Goal: Task Accomplishment & Management: Manage account settings

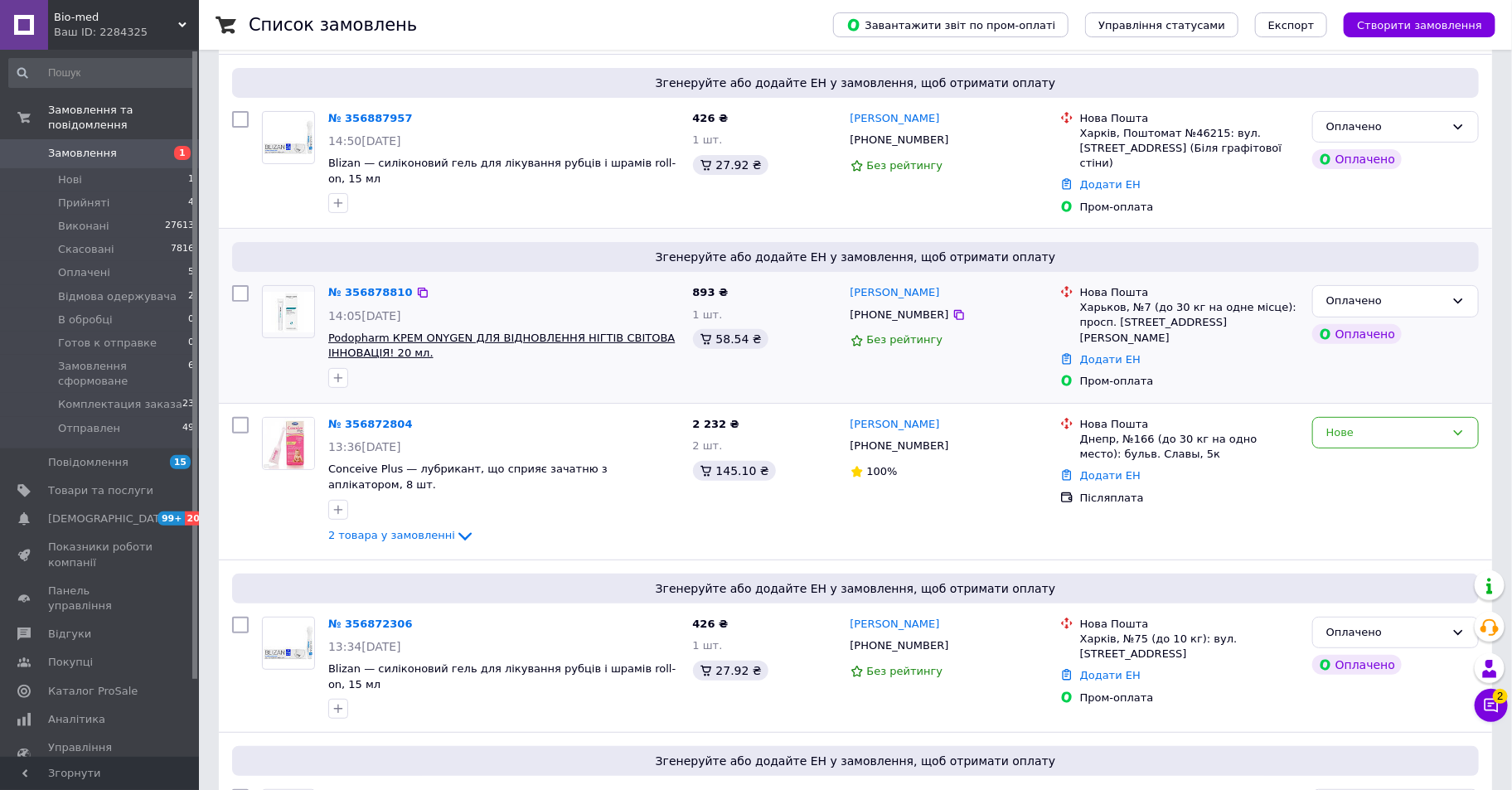
scroll to position [276, 0]
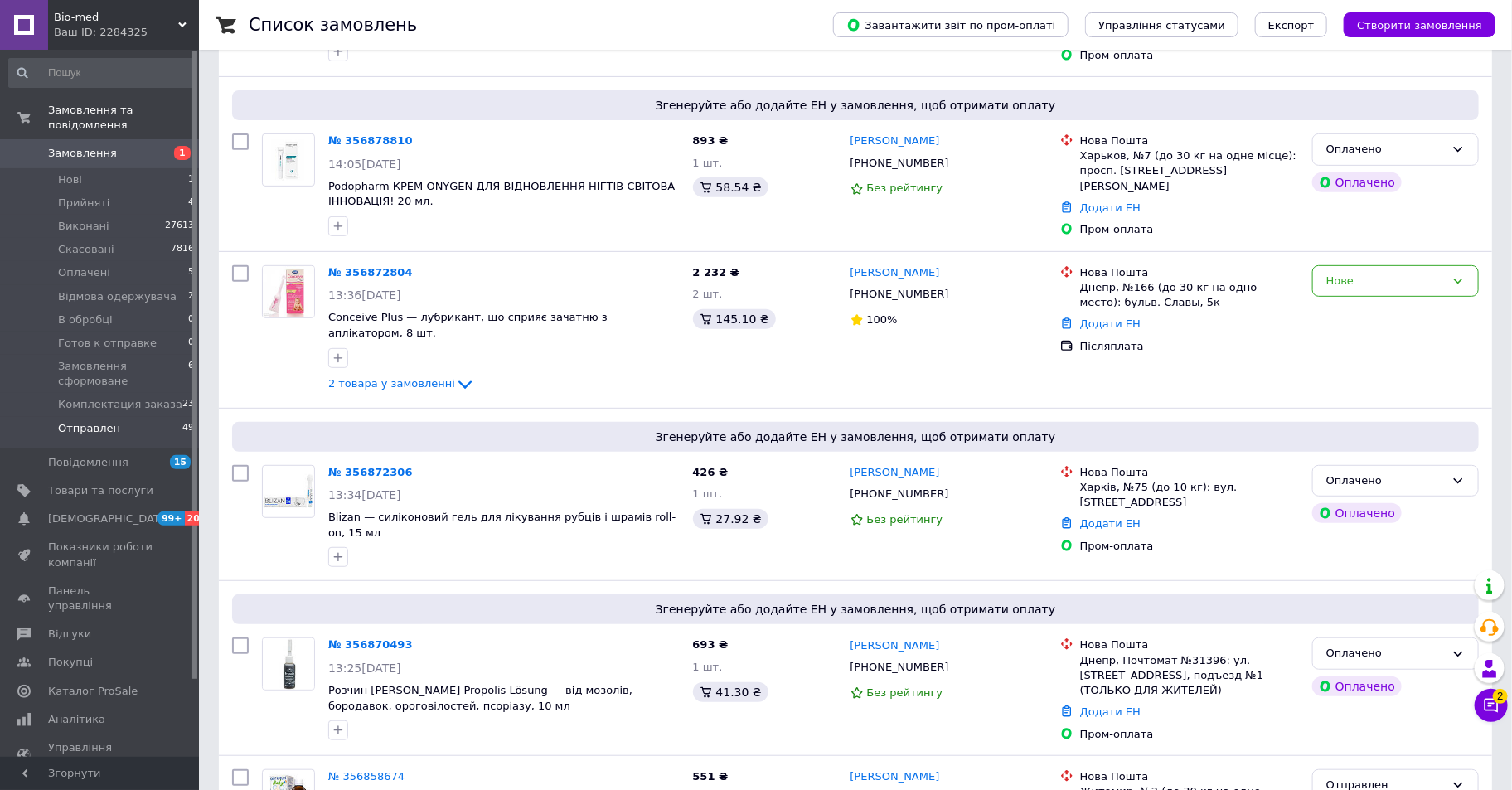
click at [89, 421] on span "Отправлен" at bounding box center [88, 428] width 62 height 15
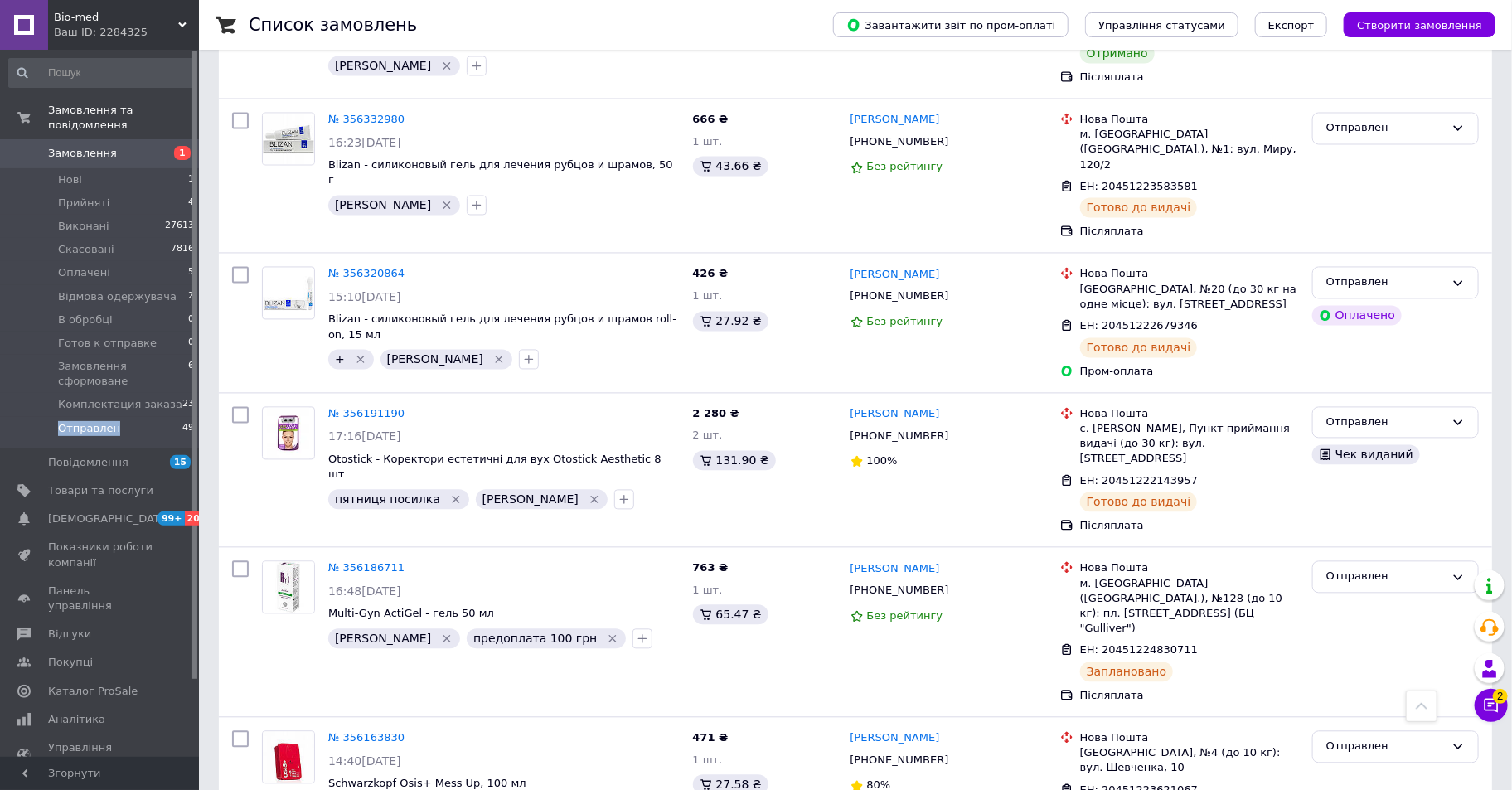
scroll to position [4511, 0]
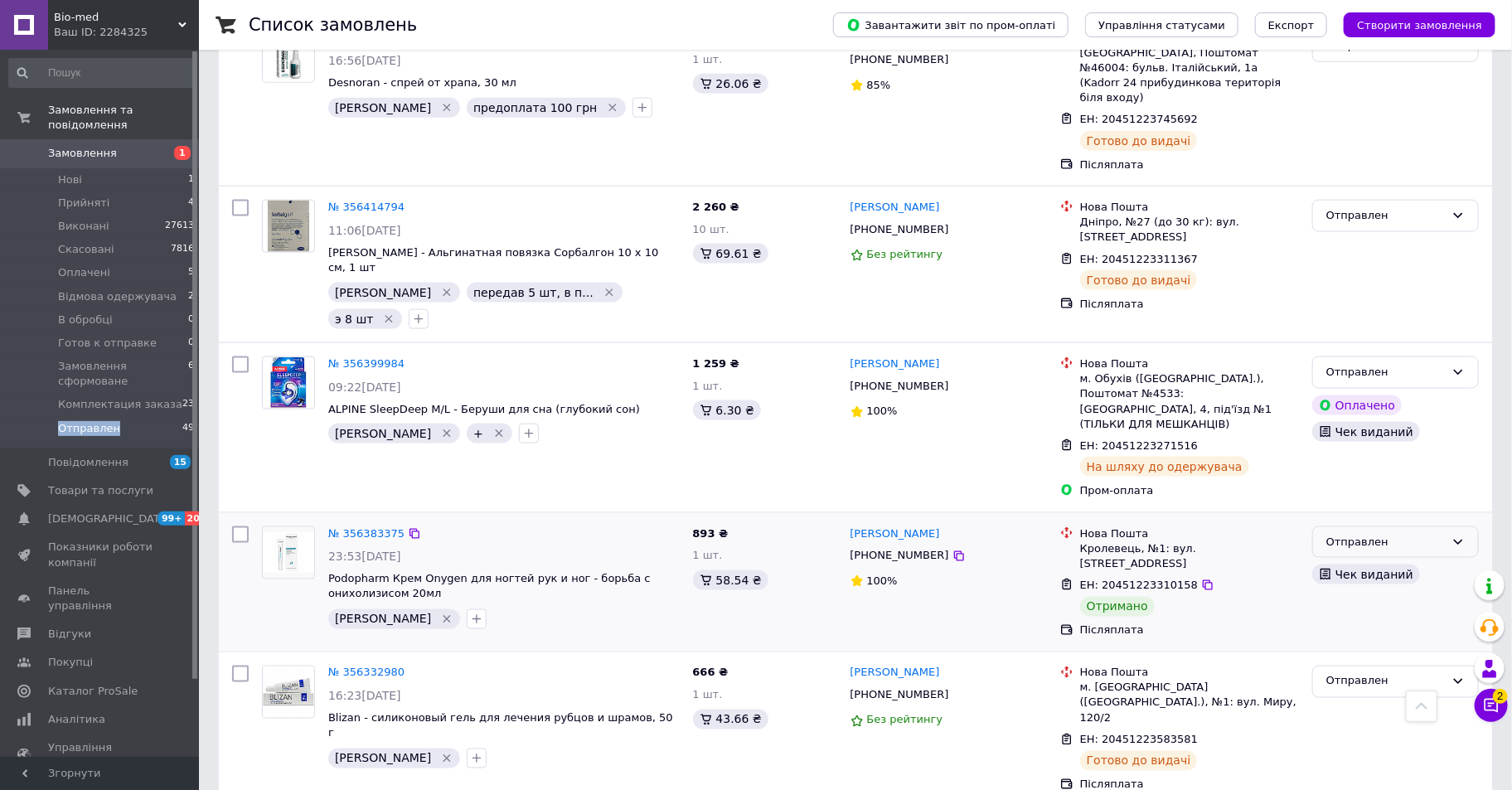
click at [1456, 536] on icon at bounding box center [1458, 542] width 14 height 14
click at [1357, 592] on li "Виконано" at bounding box center [1396, 607] width 165 height 31
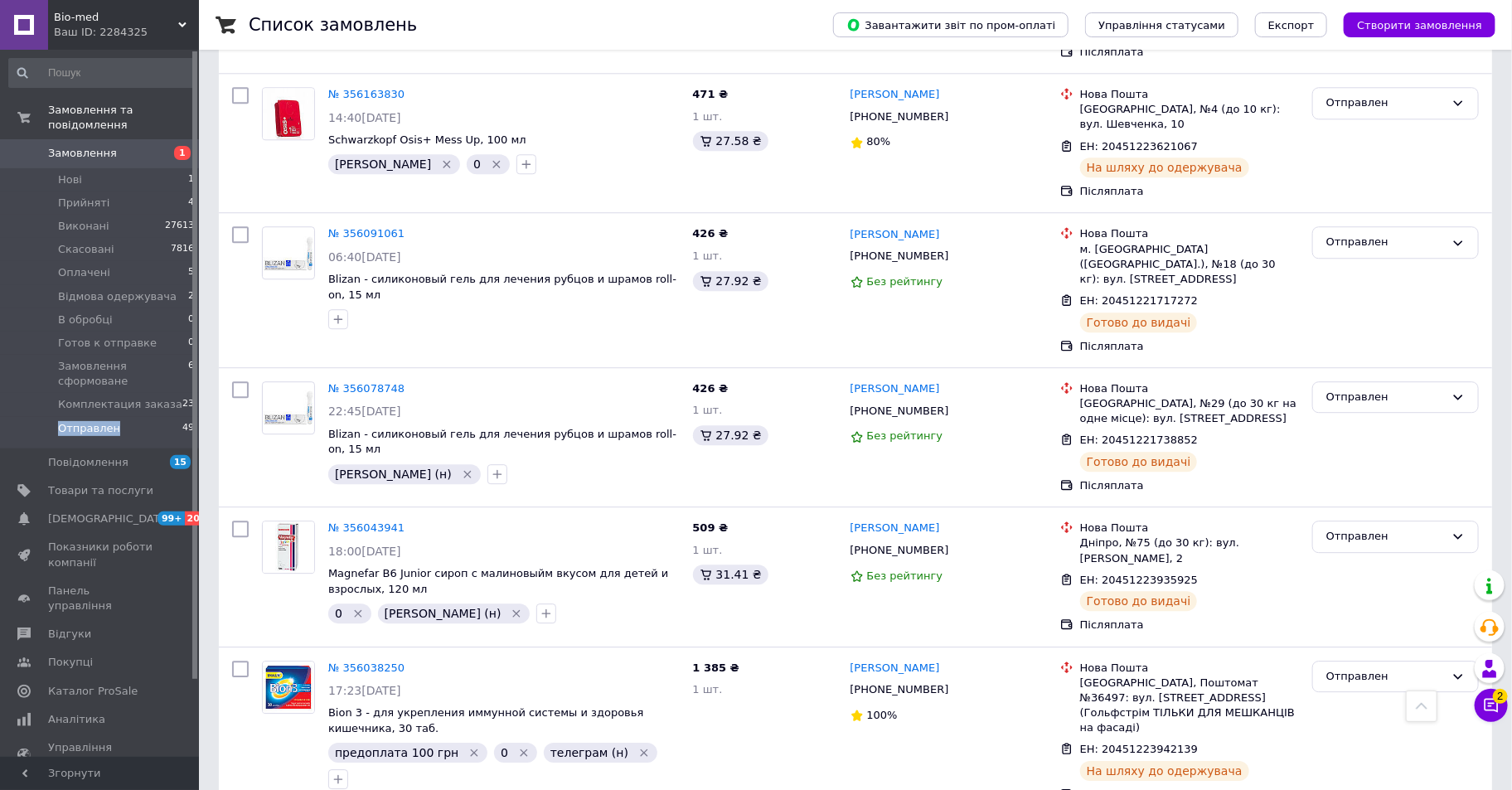
scroll to position [5799, 0]
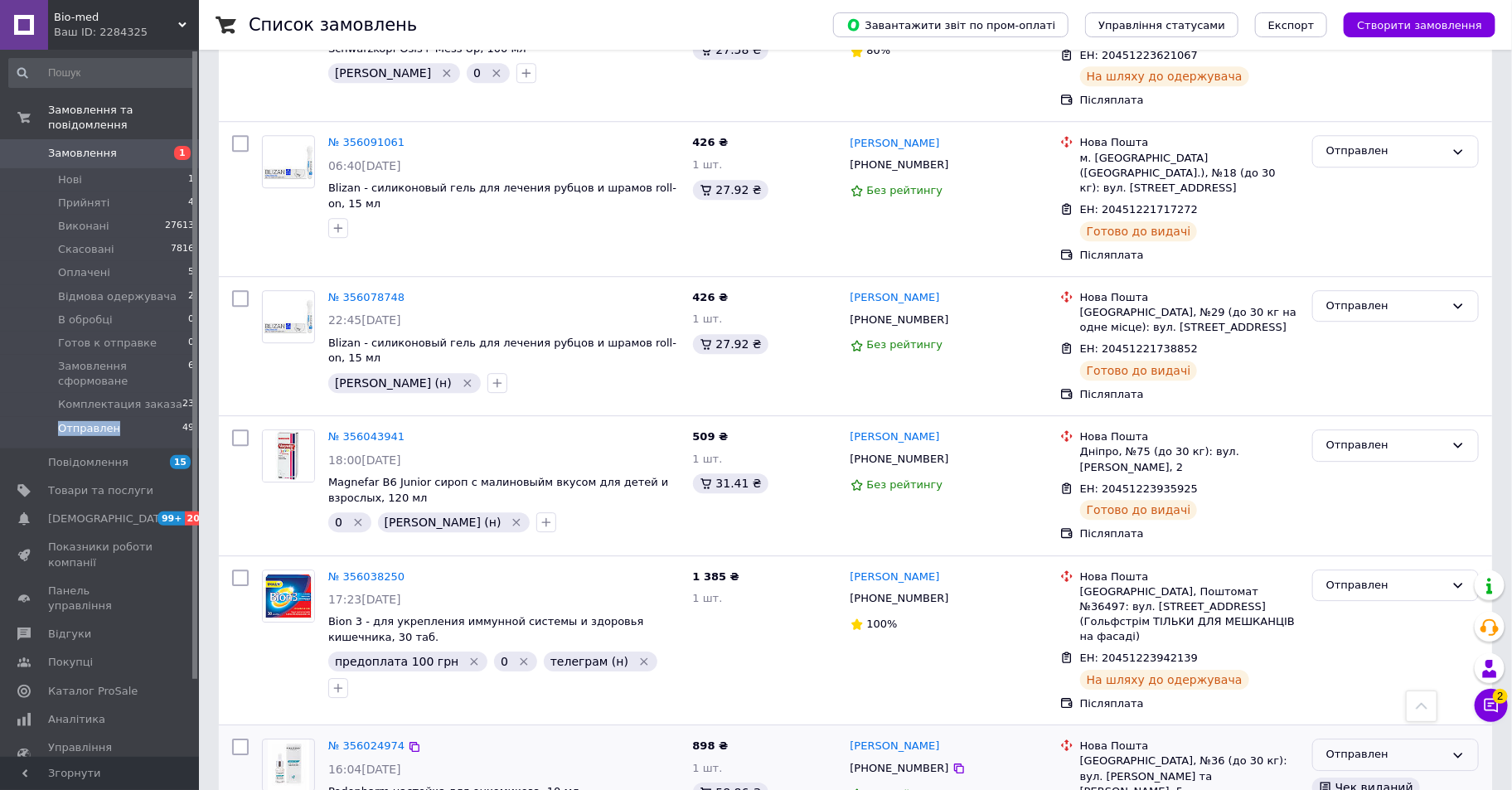
click at [1456, 749] on icon at bounding box center [1458, 755] width 14 height 14
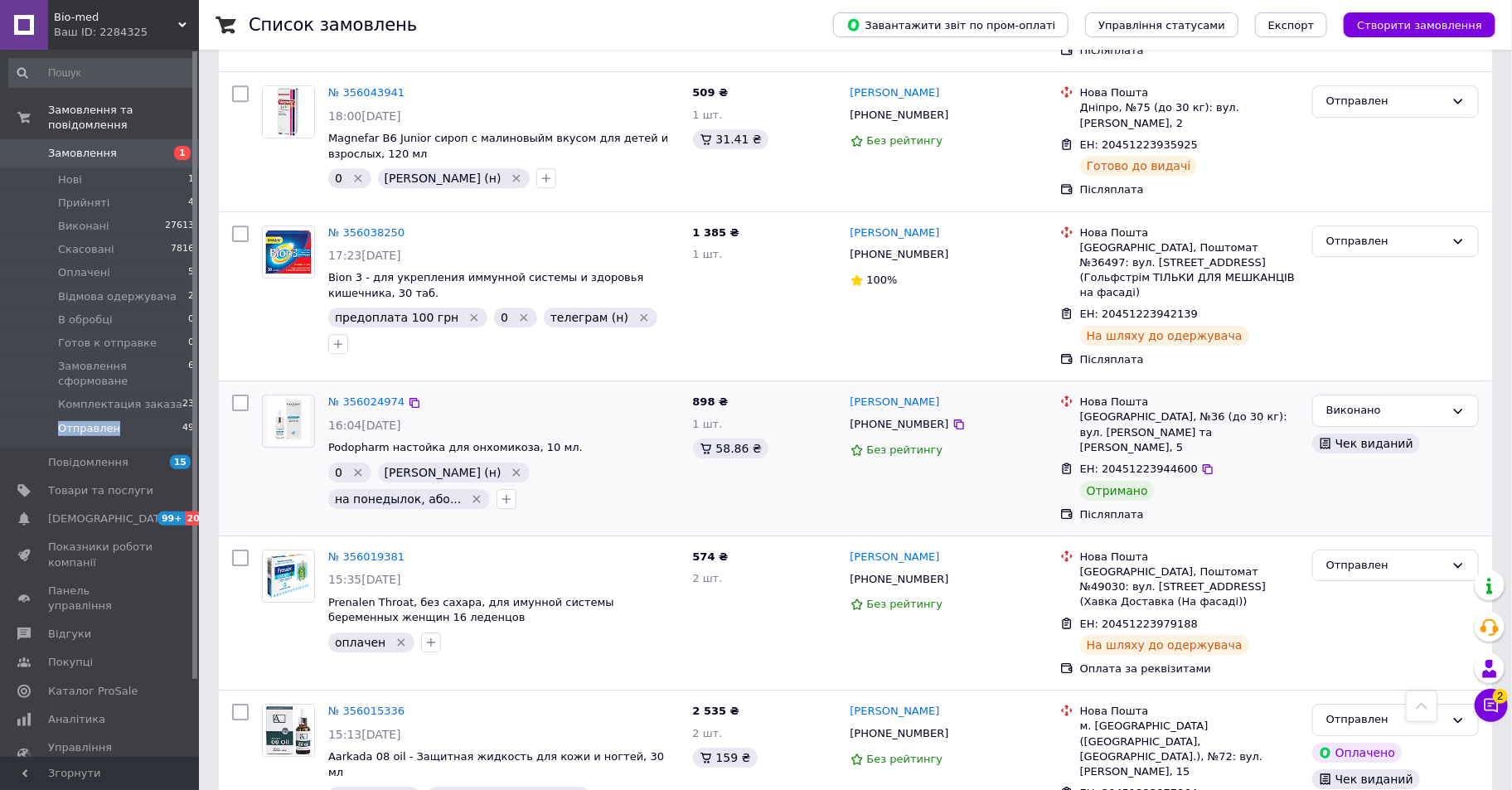
scroll to position [6444, 0]
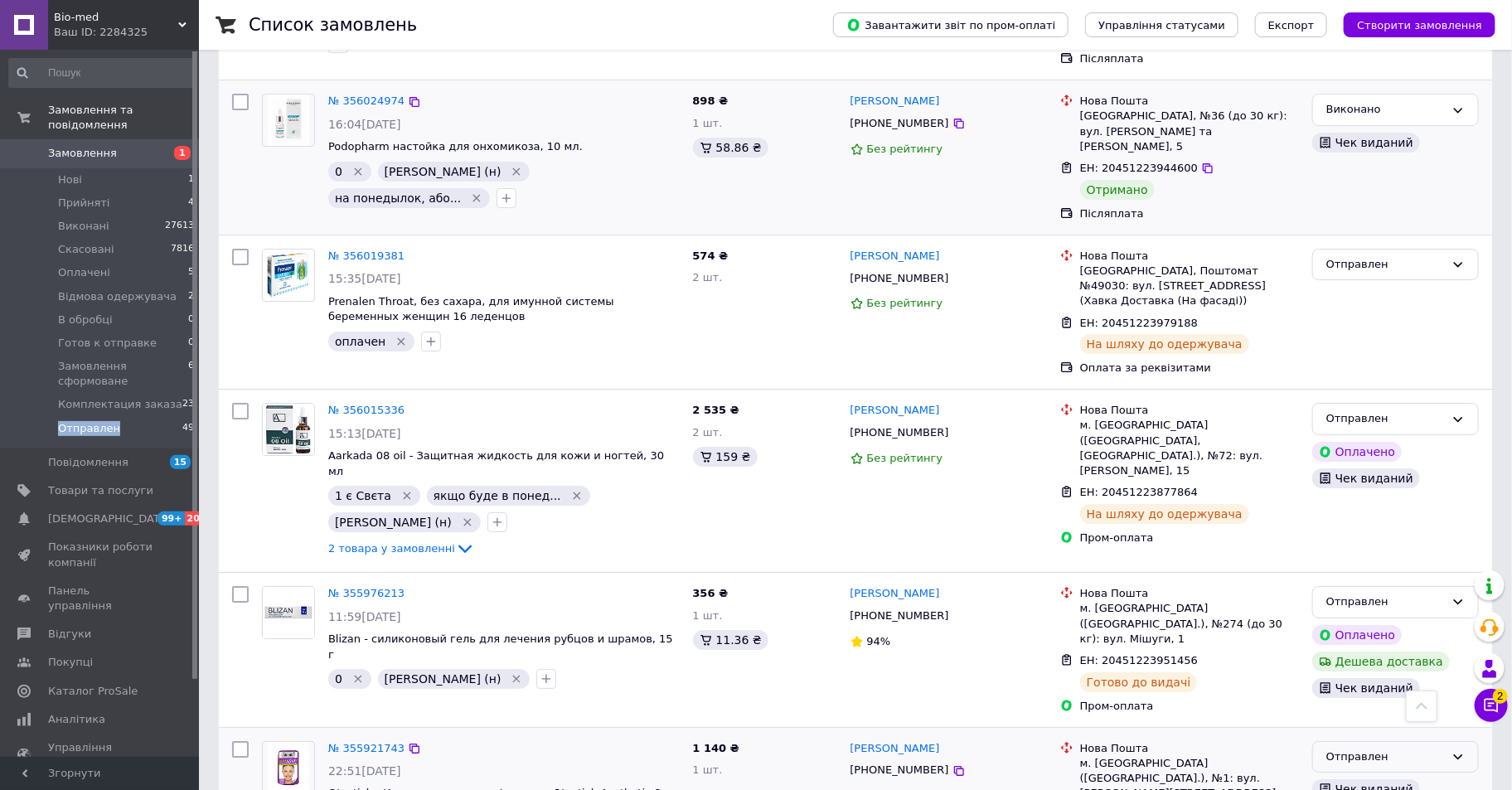
click at [1455, 750] on icon at bounding box center [1458, 757] width 14 height 14
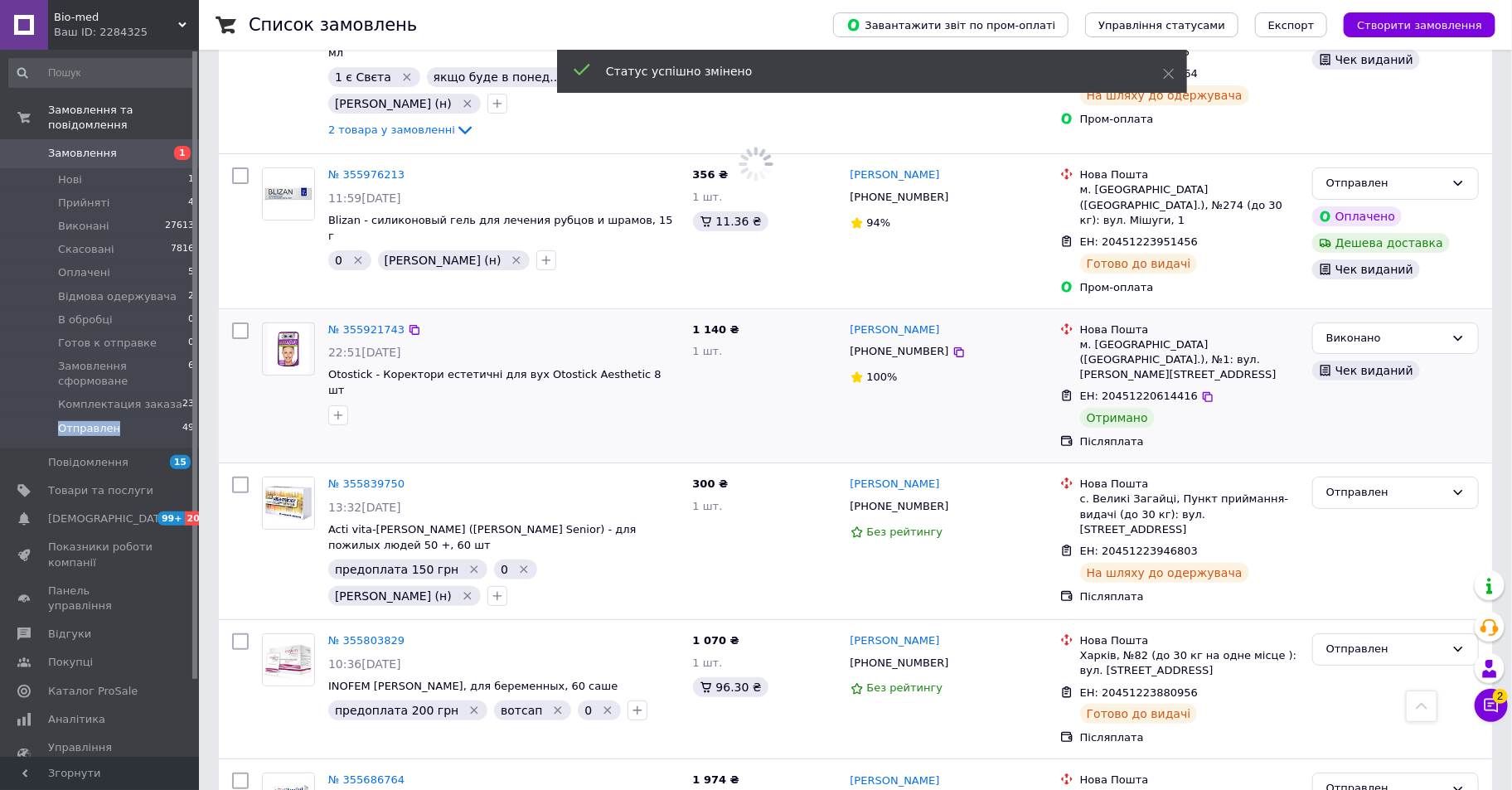
scroll to position [6900, 0]
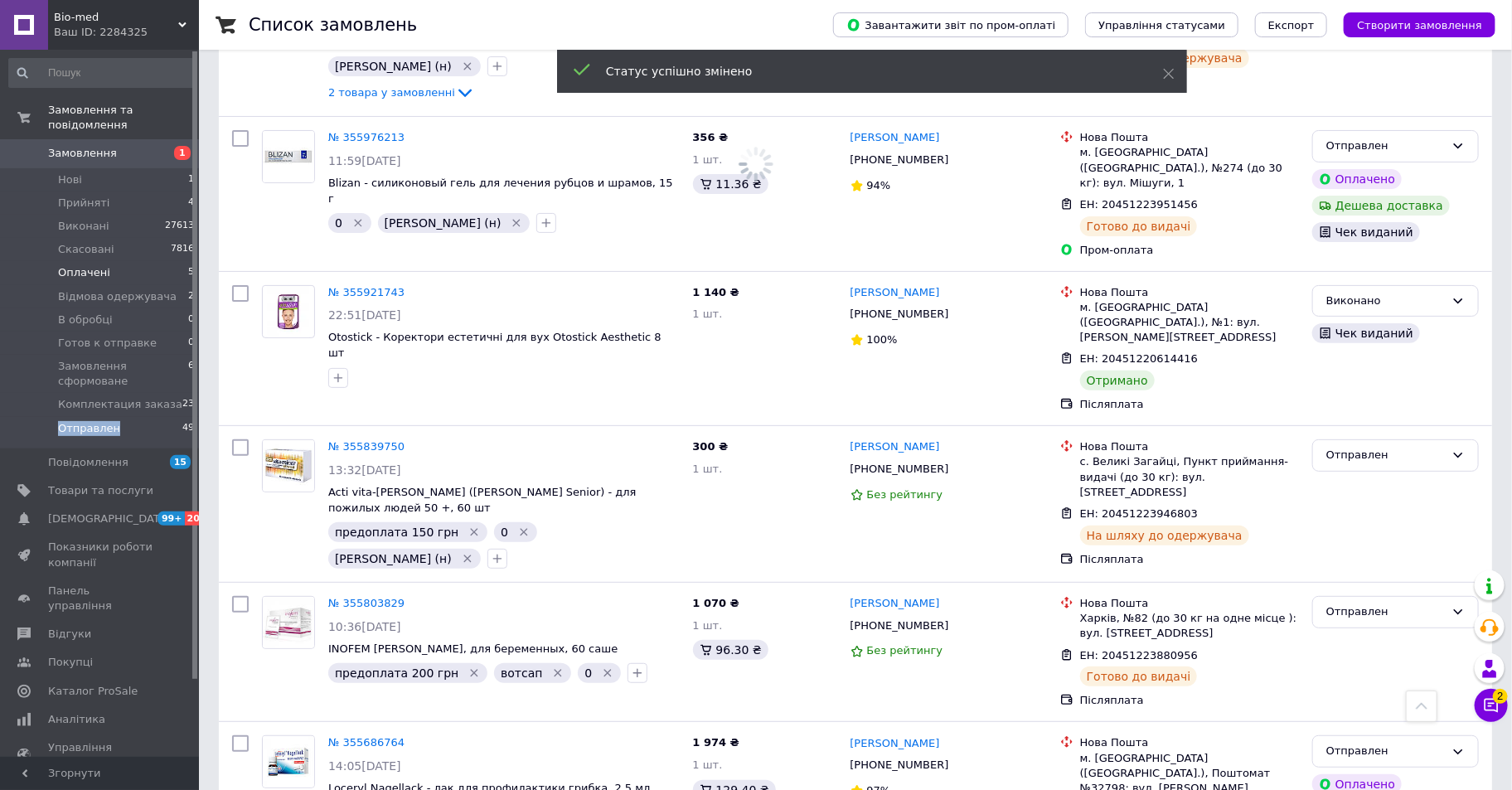
click at [88, 265] on span "Оплачені" at bounding box center [84, 272] width 52 height 15
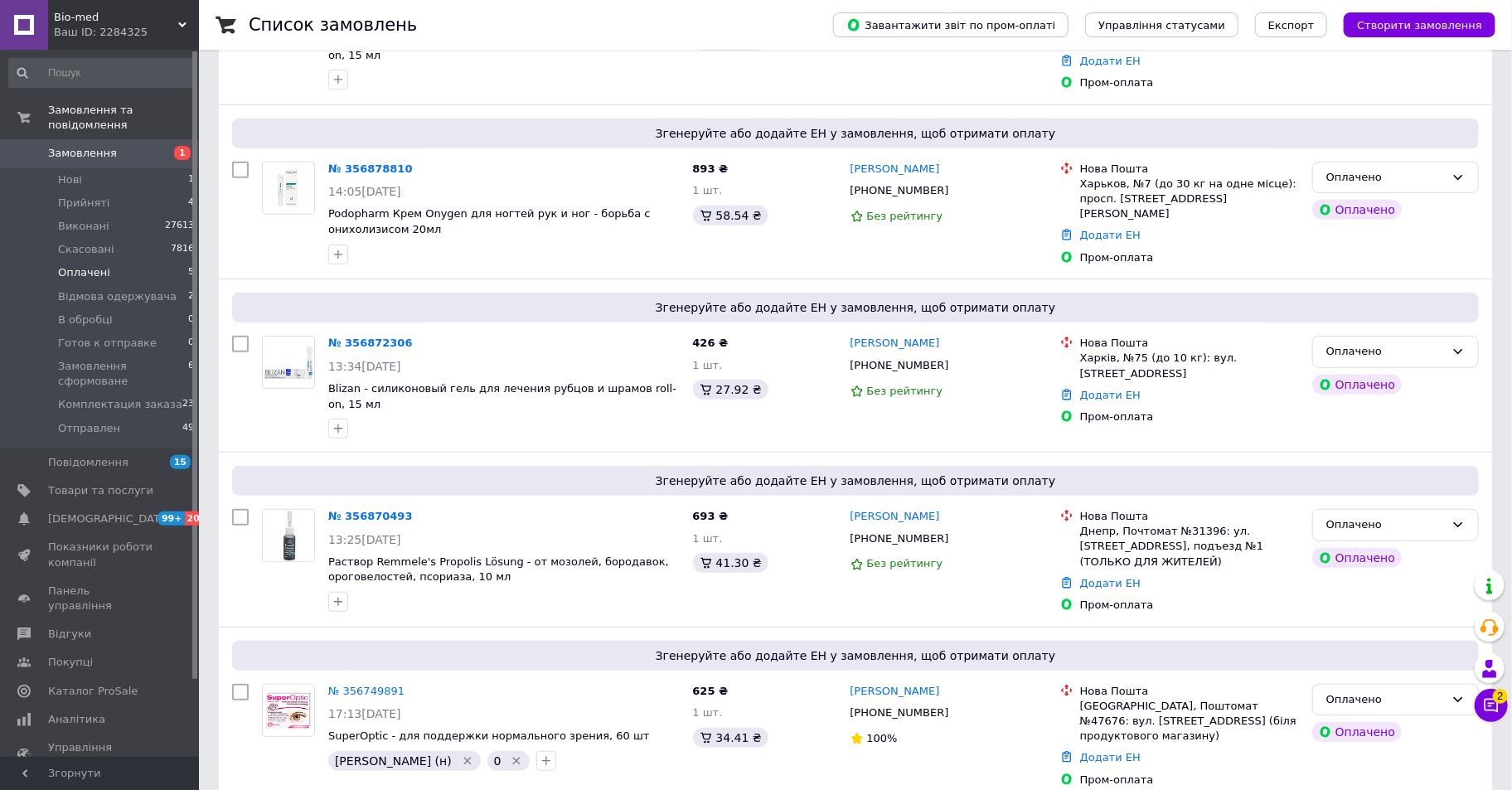
scroll to position [318, 0]
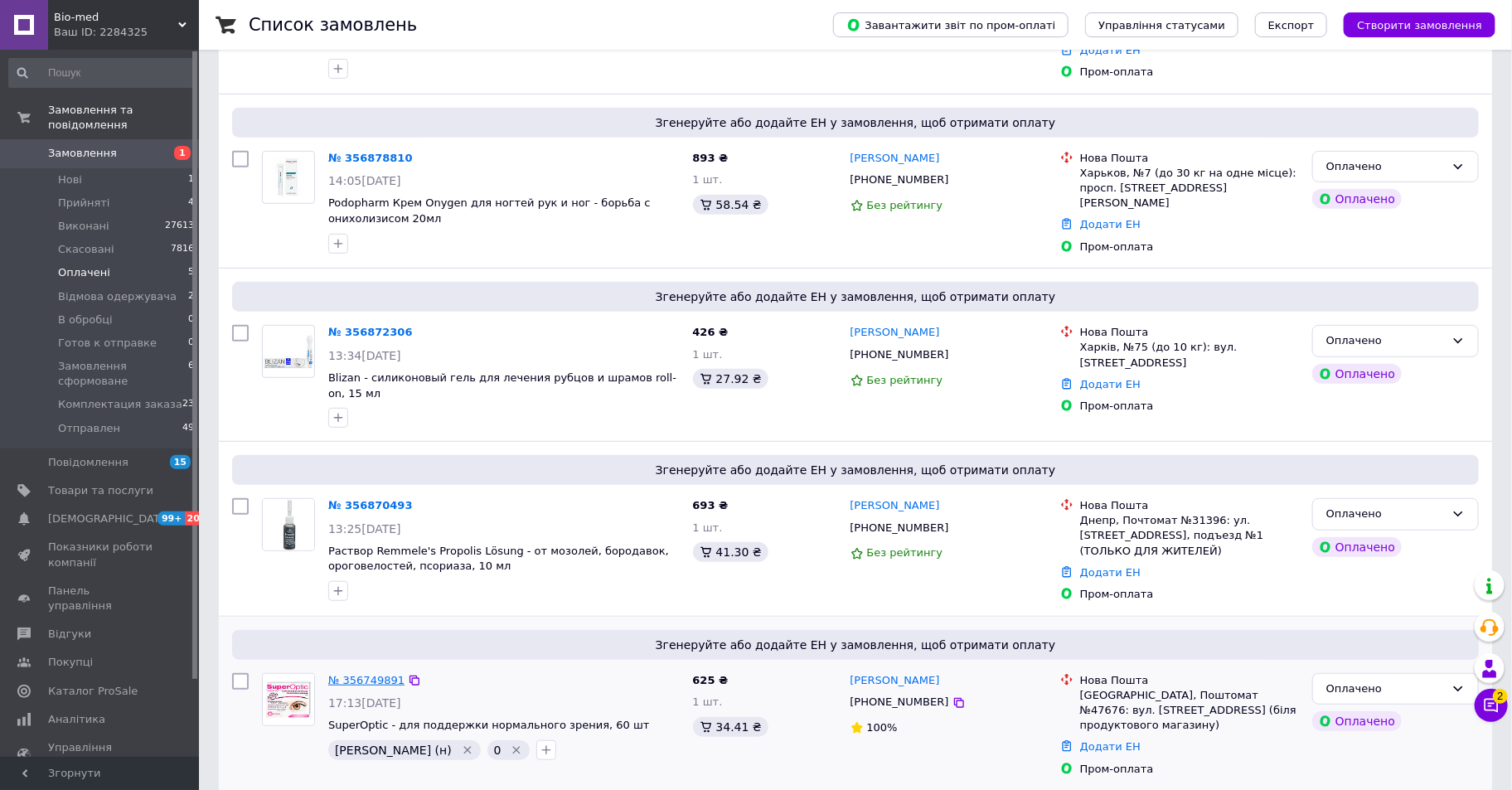
click at [373, 674] on link "№ 356749891" at bounding box center [366, 680] width 77 height 13
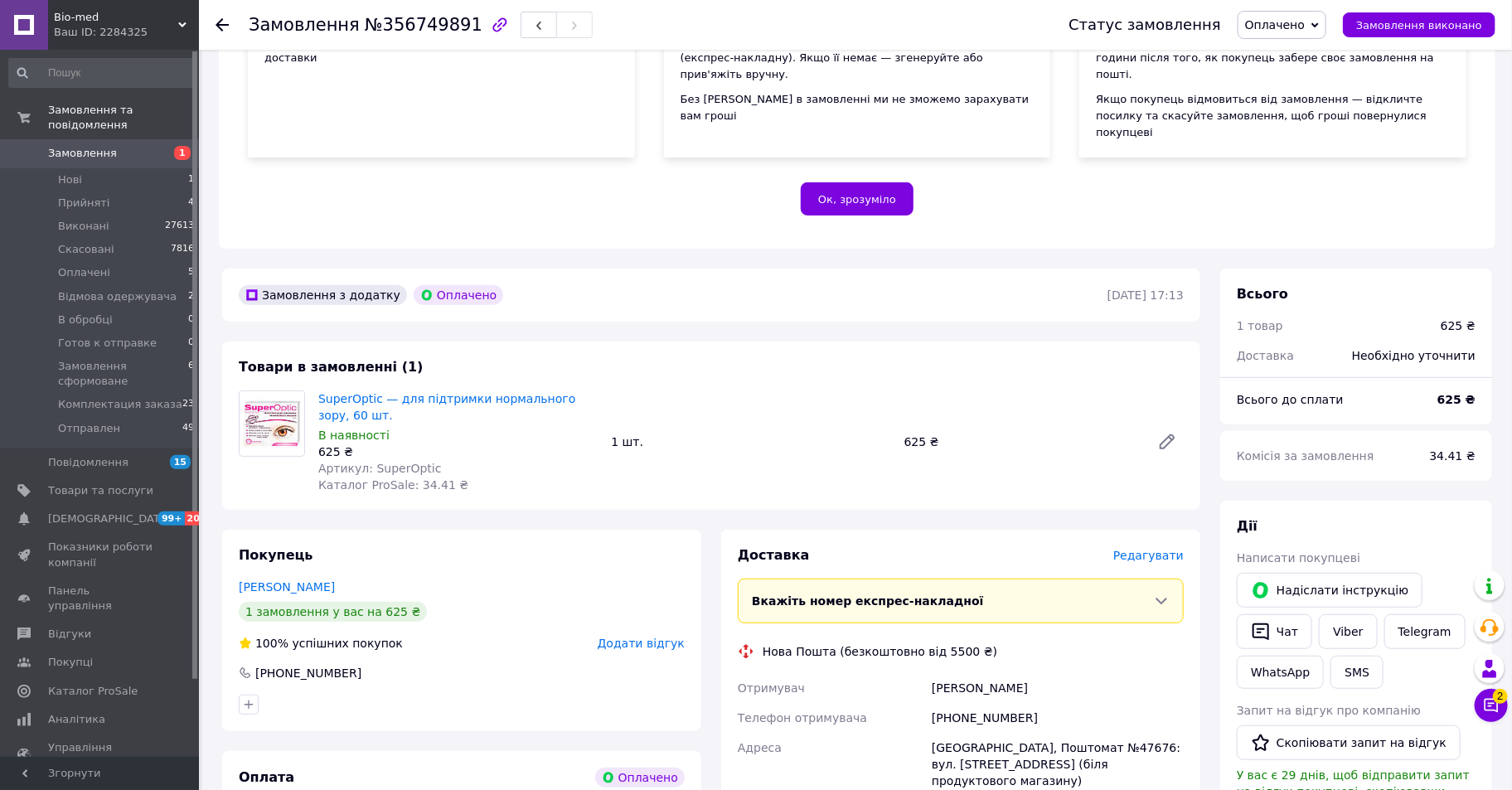
scroll to position [368, 0]
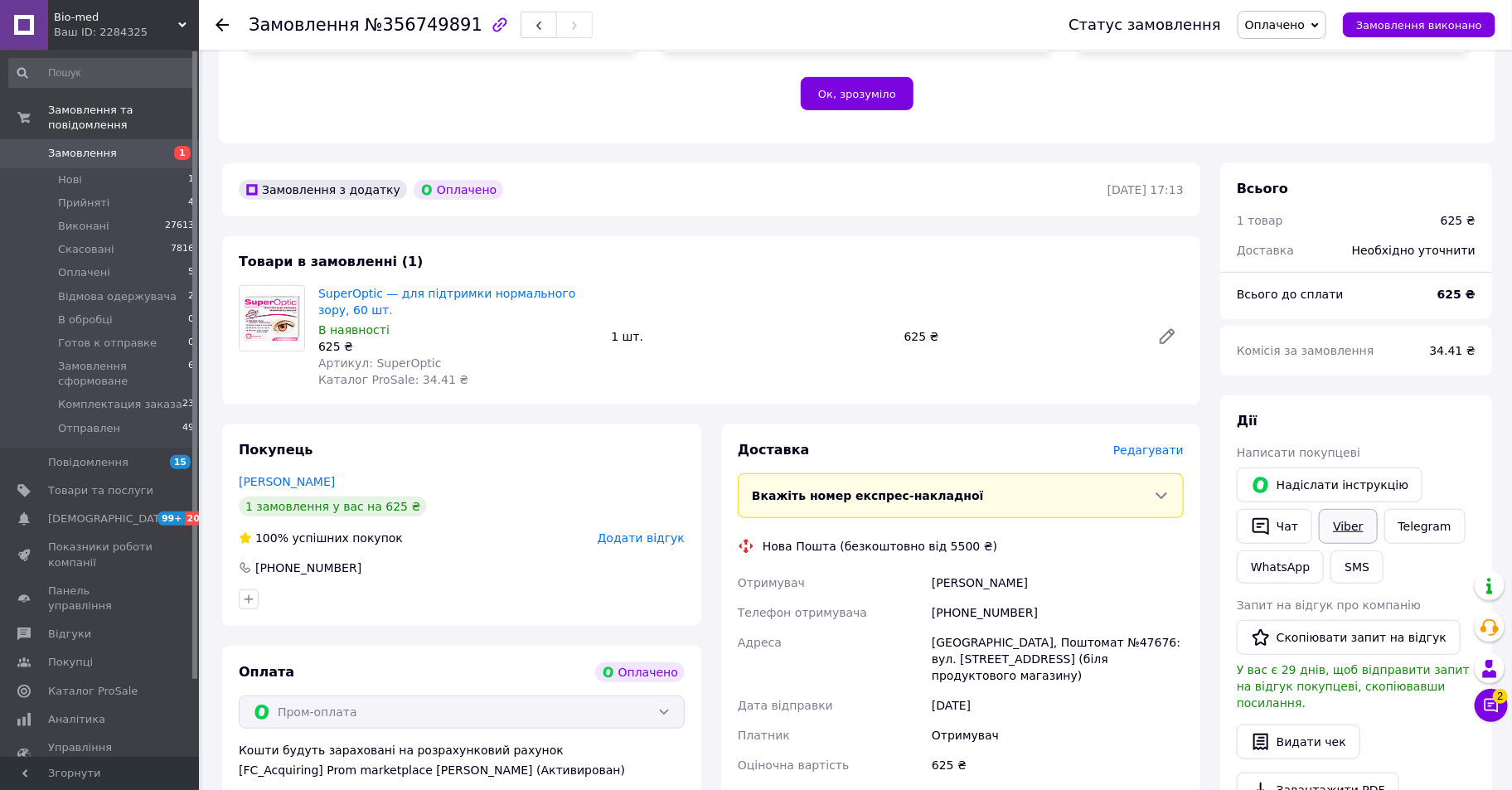
click at [1354, 509] on link "Viber" at bounding box center [1348, 526] width 58 height 35
click at [233, 341] on div at bounding box center [272, 336] width 79 height 103
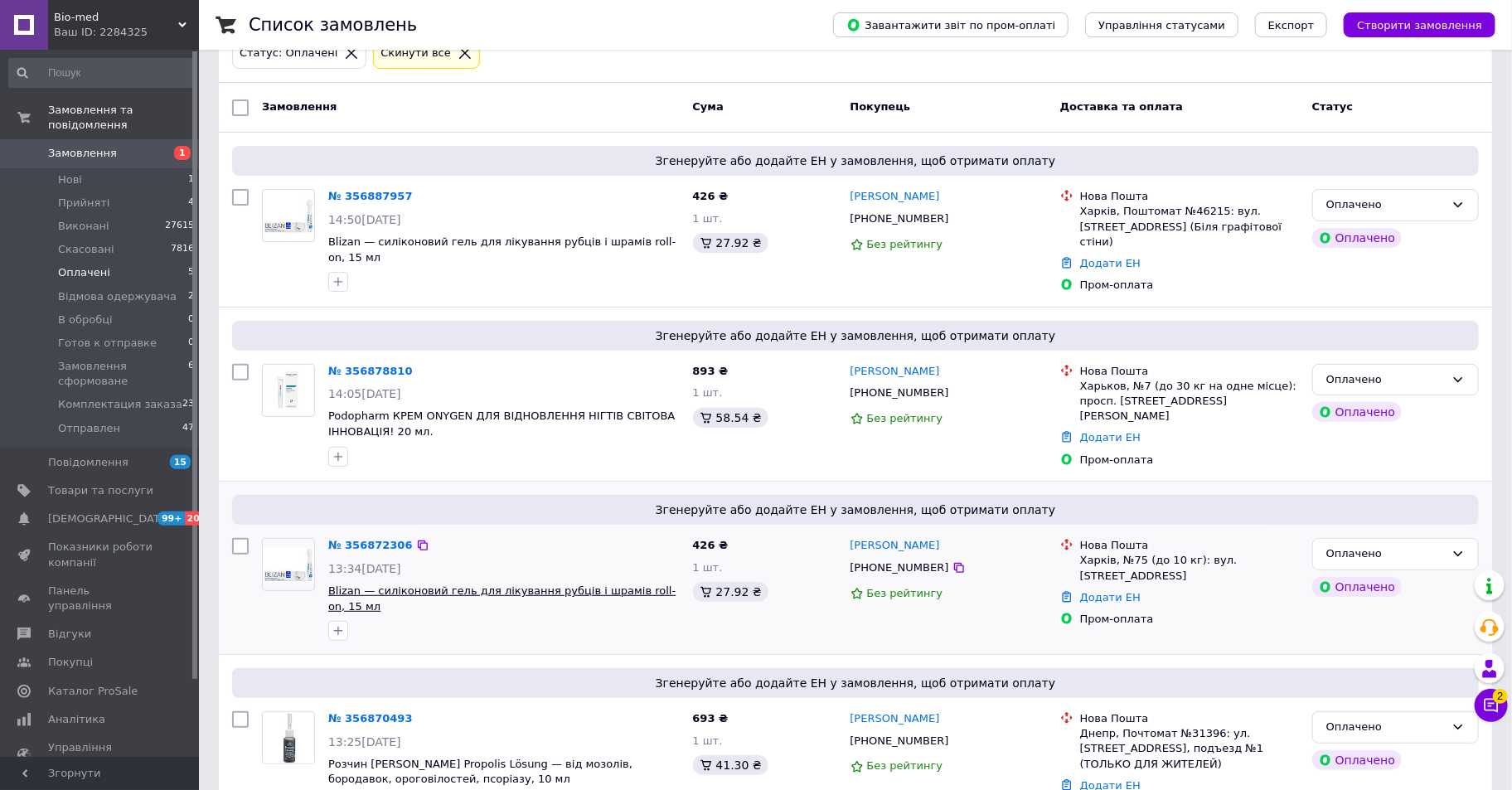
scroll to position [14, 0]
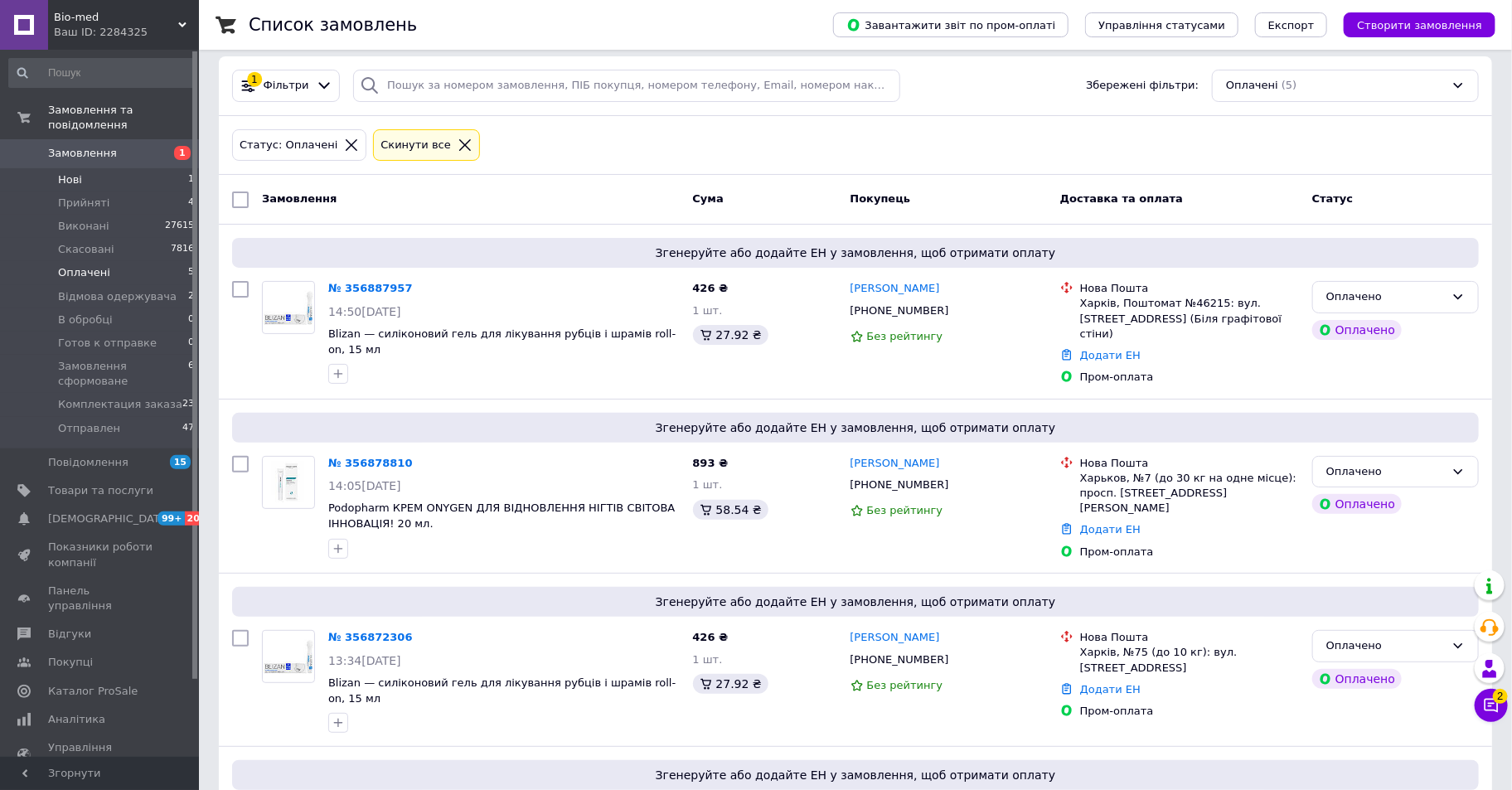
click at [73, 172] on span "Нові" at bounding box center [69, 179] width 24 height 15
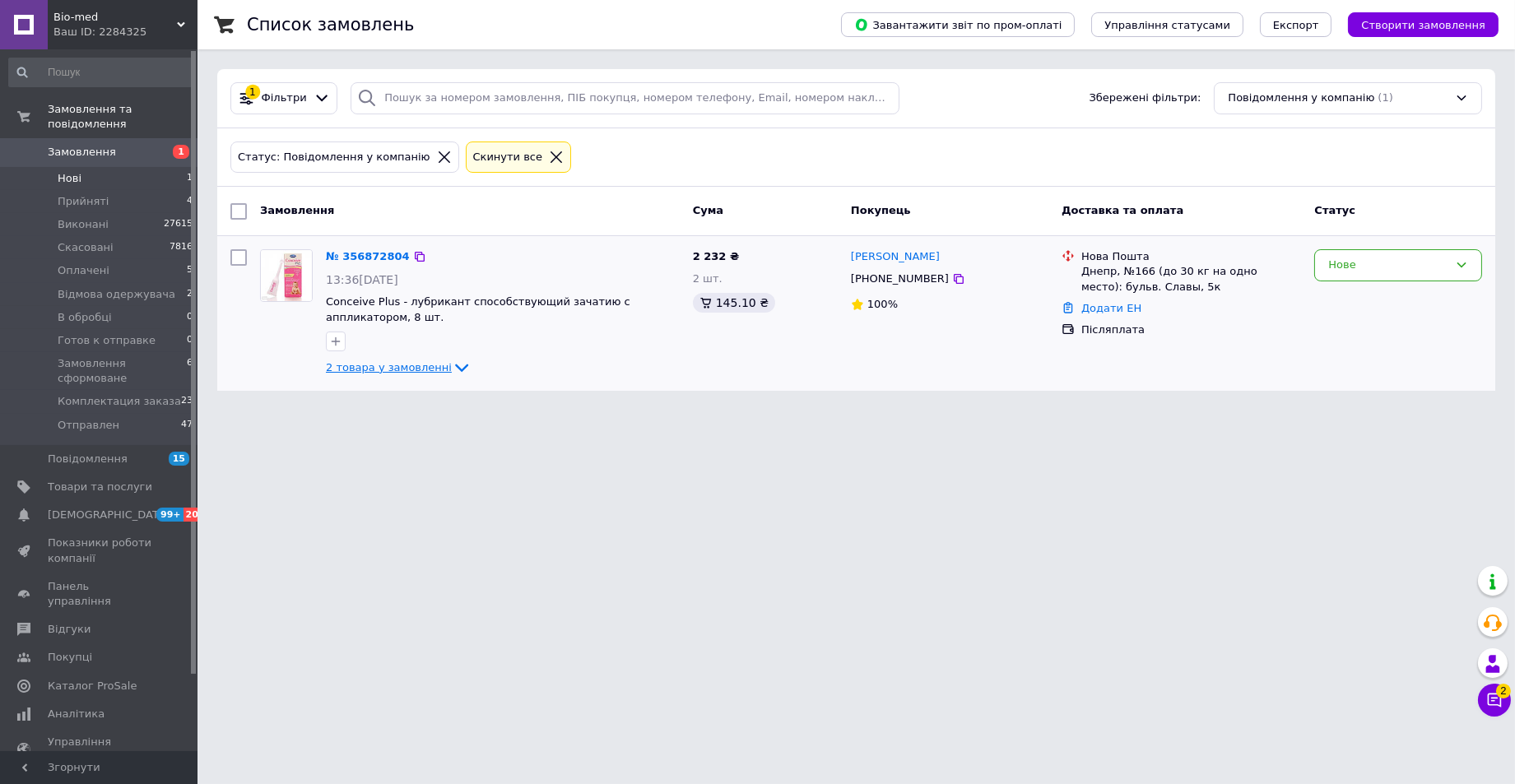
click at [451, 366] on icon at bounding box center [461, 368] width 20 height 20
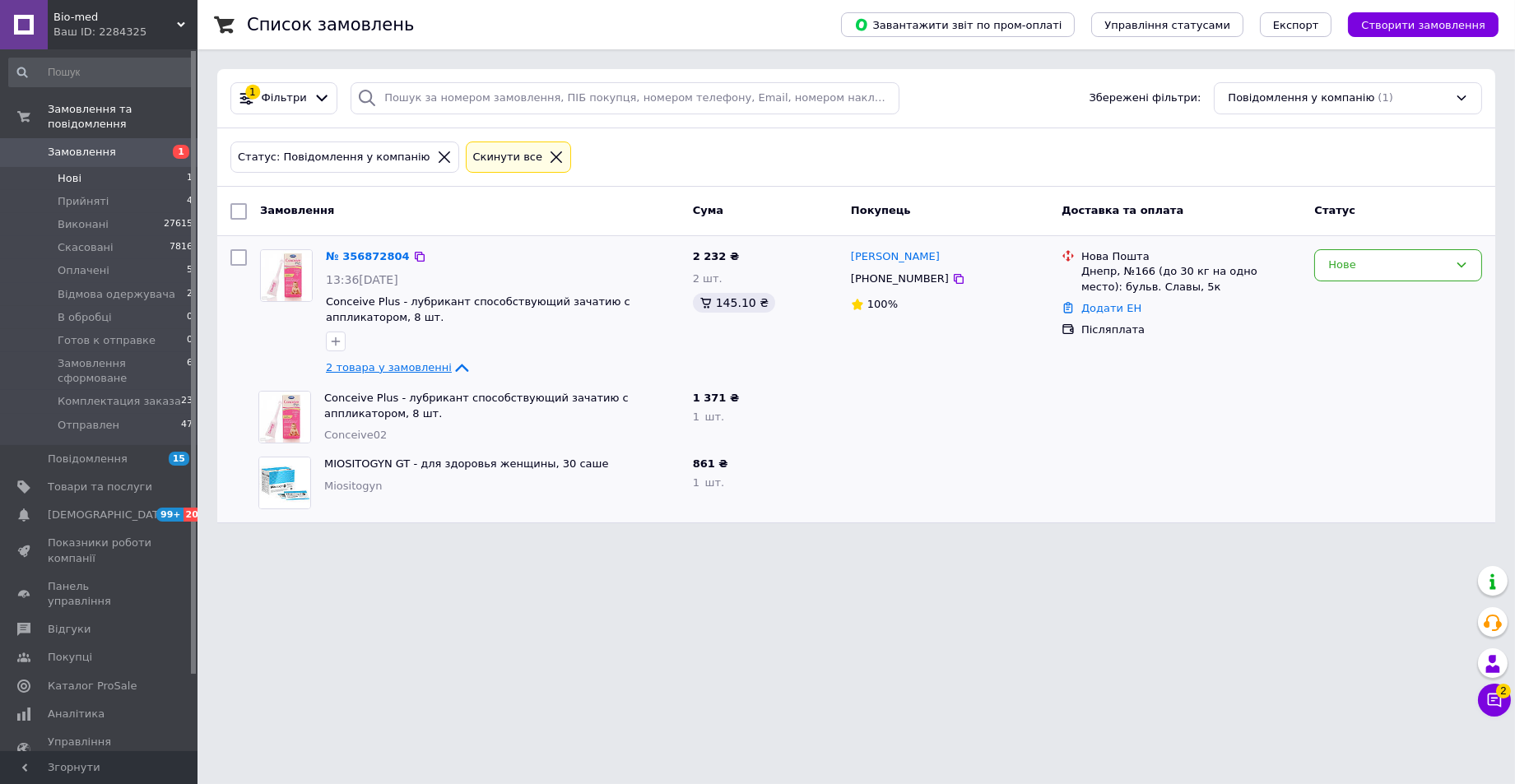
click at [455, 366] on icon at bounding box center [461, 367] width 13 height 8
